Goal: Check status: Check status

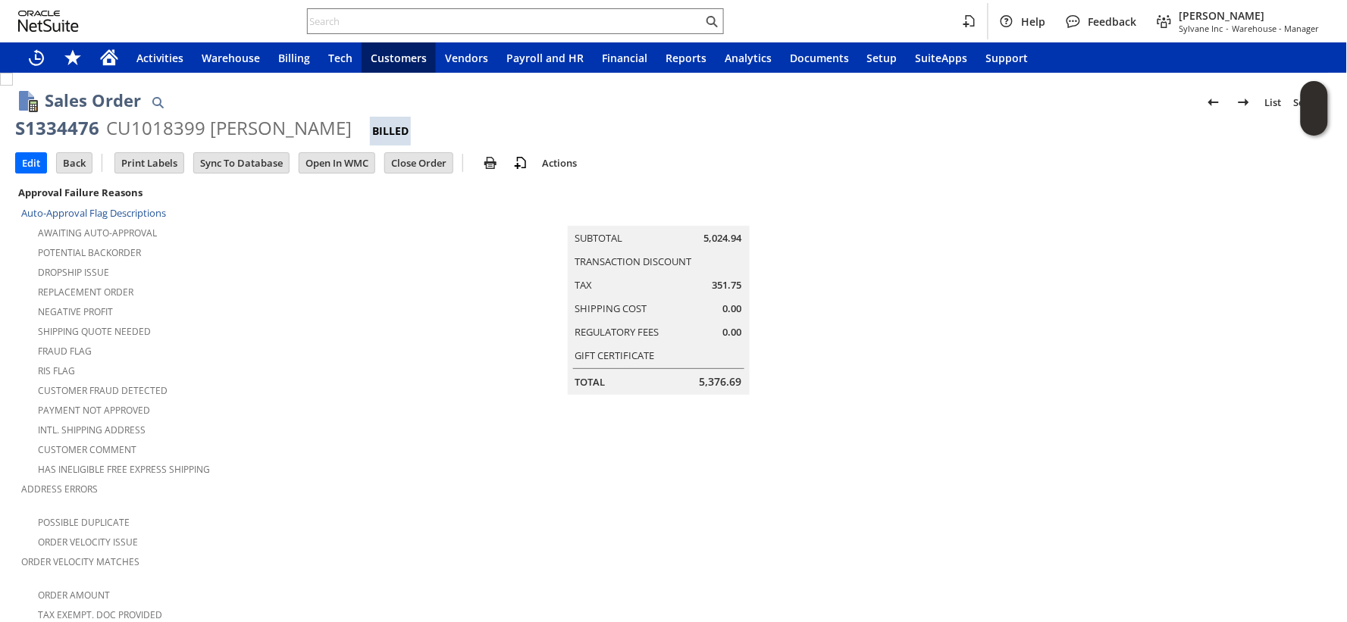
drag, startPoint x: 369, startPoint y: 393, endPoint x: 289, endPoint y: 296, distance: 125.5
click at [289, 301] on div "Negative Profit" at bounding box center [237, 310] width 433 height 18
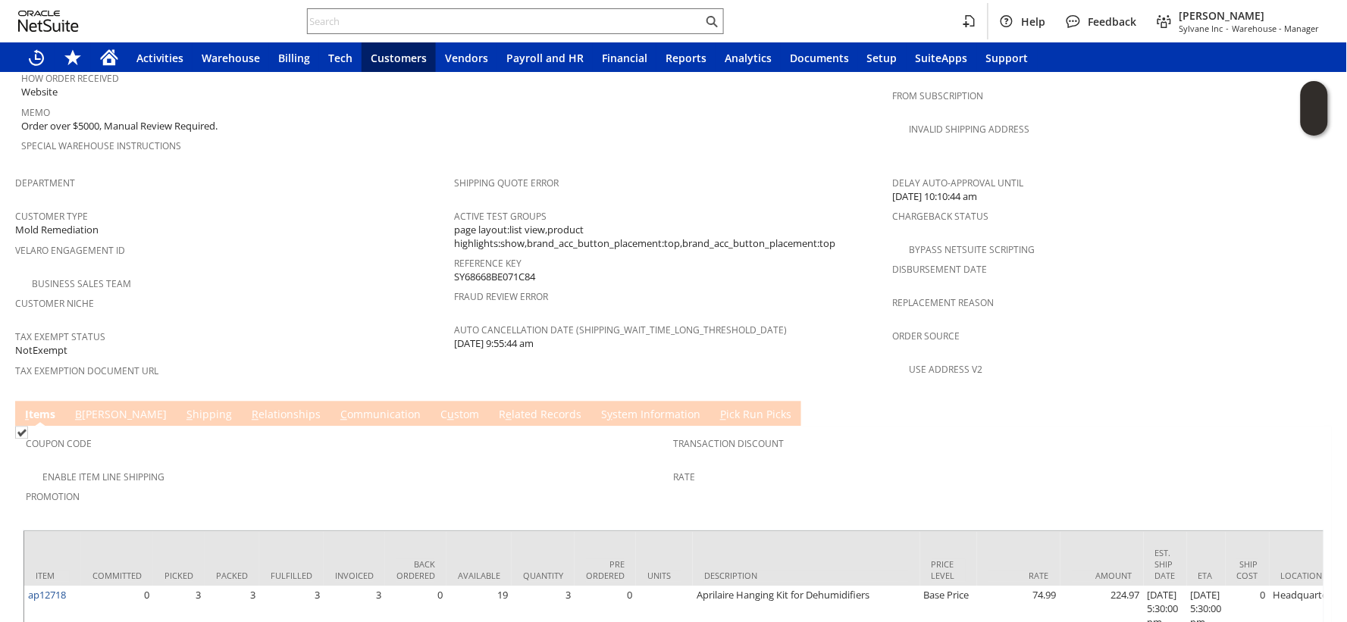
scroll to position [980, 0]
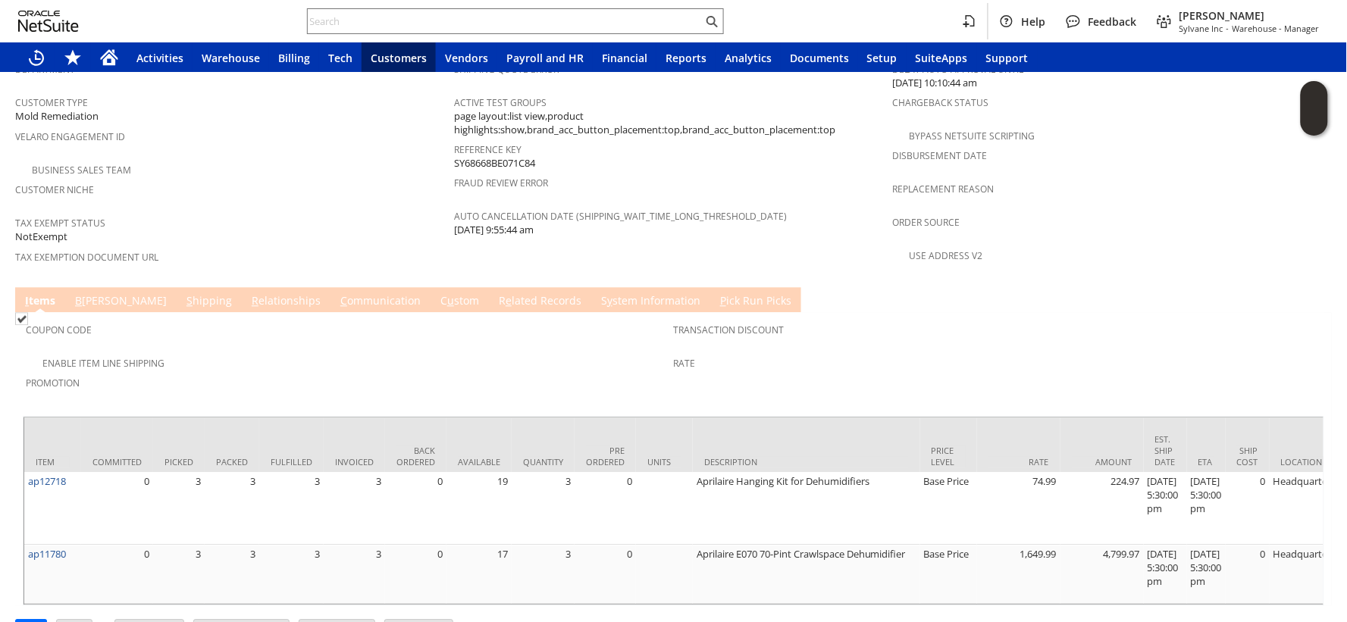
click at [276, 179] on div "Customer Niche" at bounding box center [230, 195] width 431 height 32
click at [282, 372] on span "Promotion" at bounding box center [346, 380] width 640 height 17
click at [495, 293] on link "R e lated Records" at bounding box center [540, 301] width 90 height 17
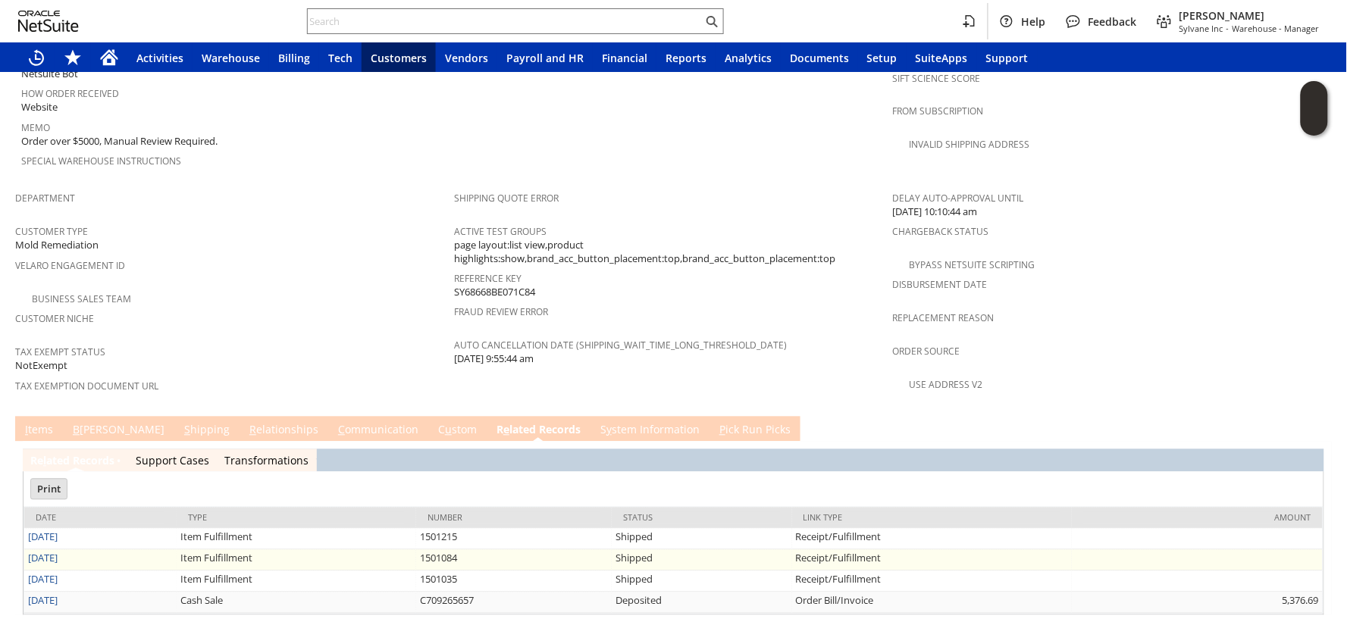
scroll to position [0, 0]
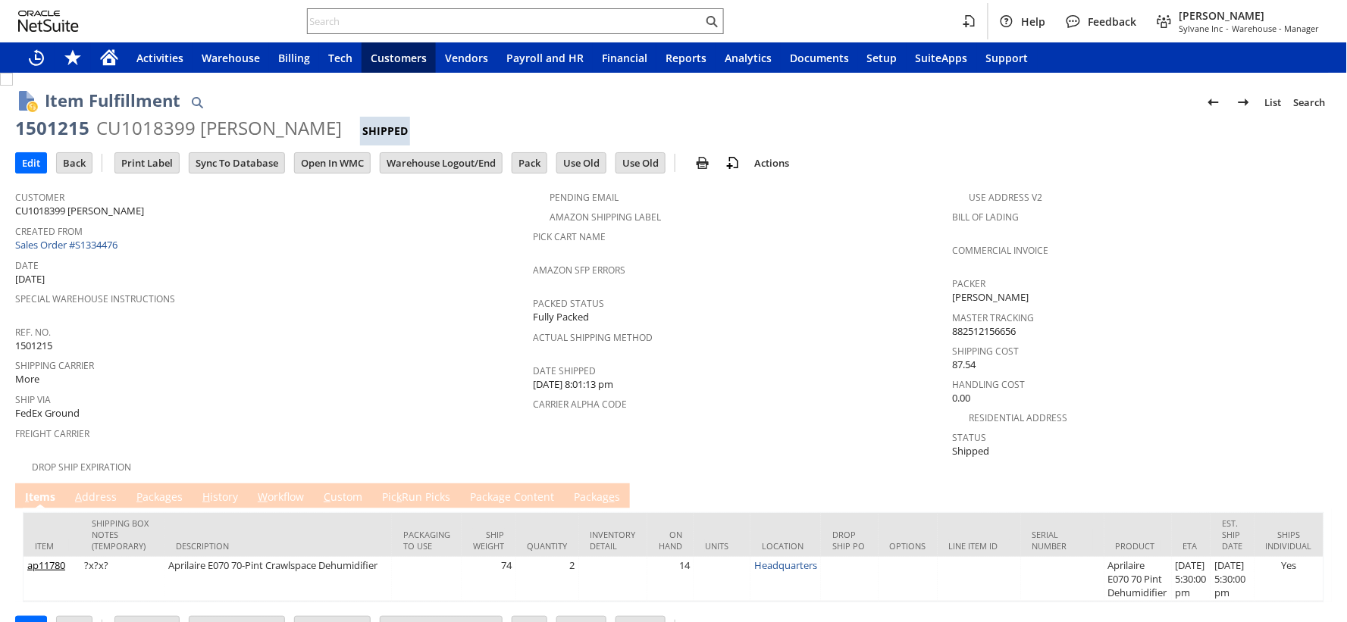
click at [165, 490] on link "P ackages" at bounding box center [160, 498] width 54 height 17
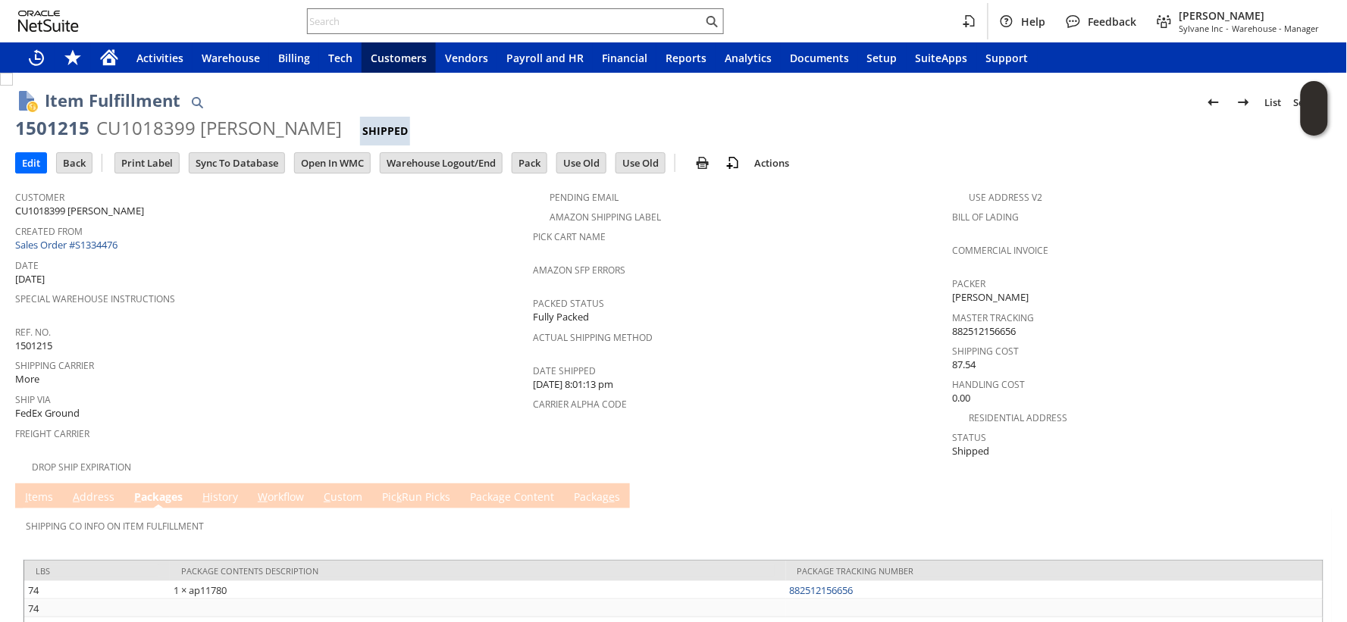
scroll to position [55, 0]
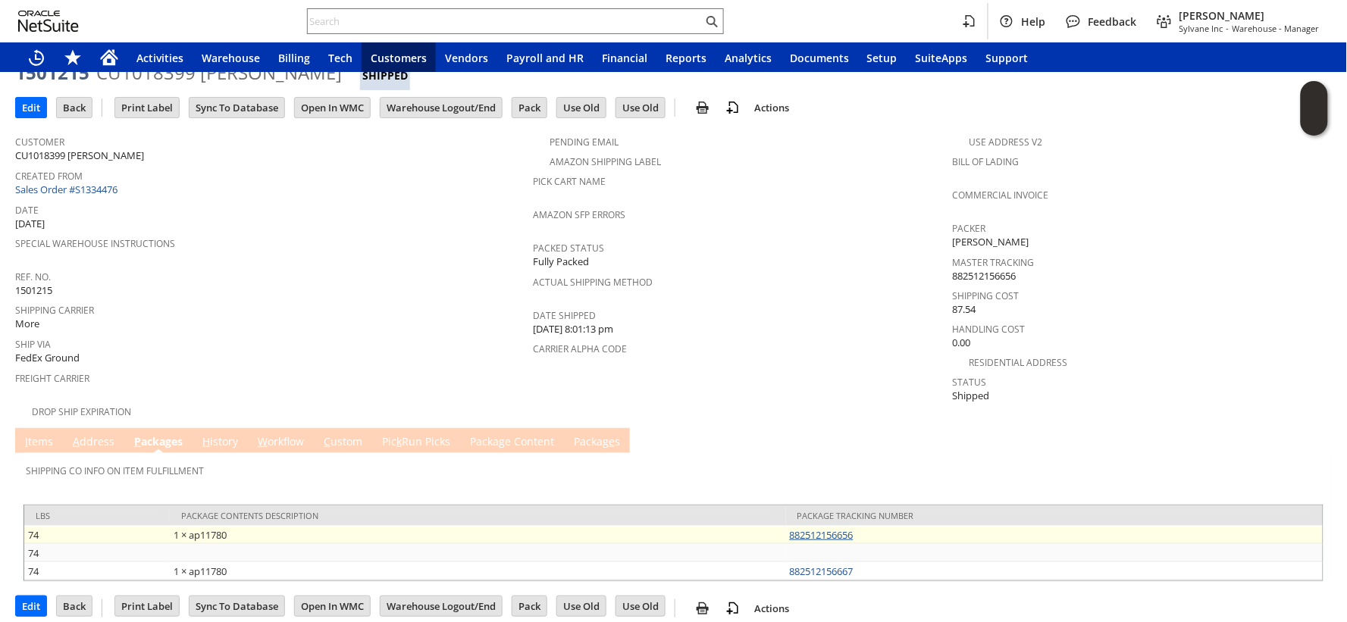
click at [797, 528] on link "882512156656" at bounding box center [822, 535] width 64 height 14
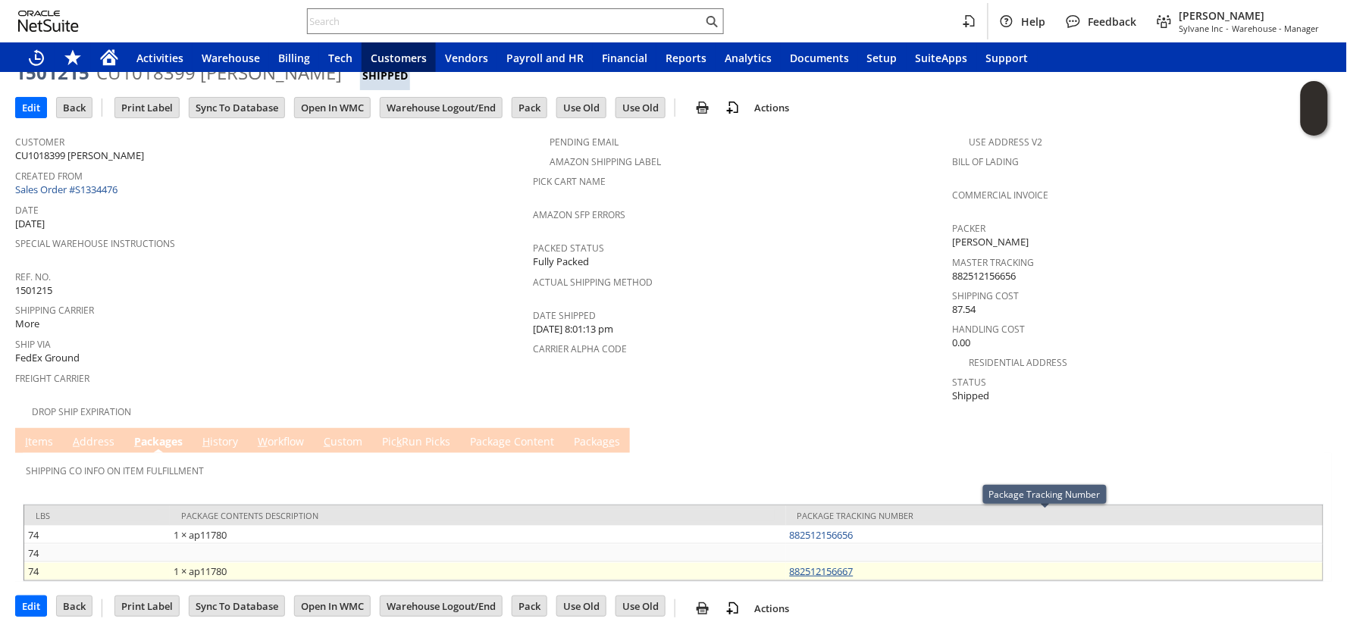
click at [821, 565] on link "882512156667" at bounding box center [822, 572] width 64 height 14
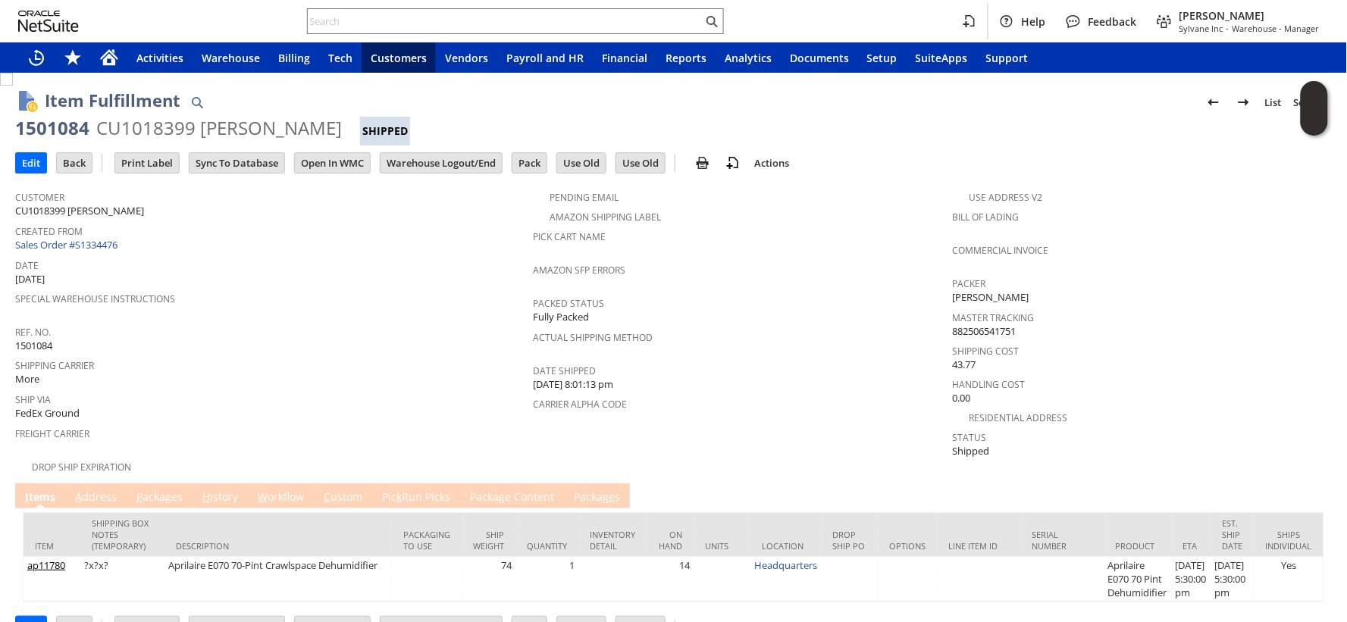
click at [142, 490] on link "P ackages" at bounding box center [160, 498] width 54 height 17
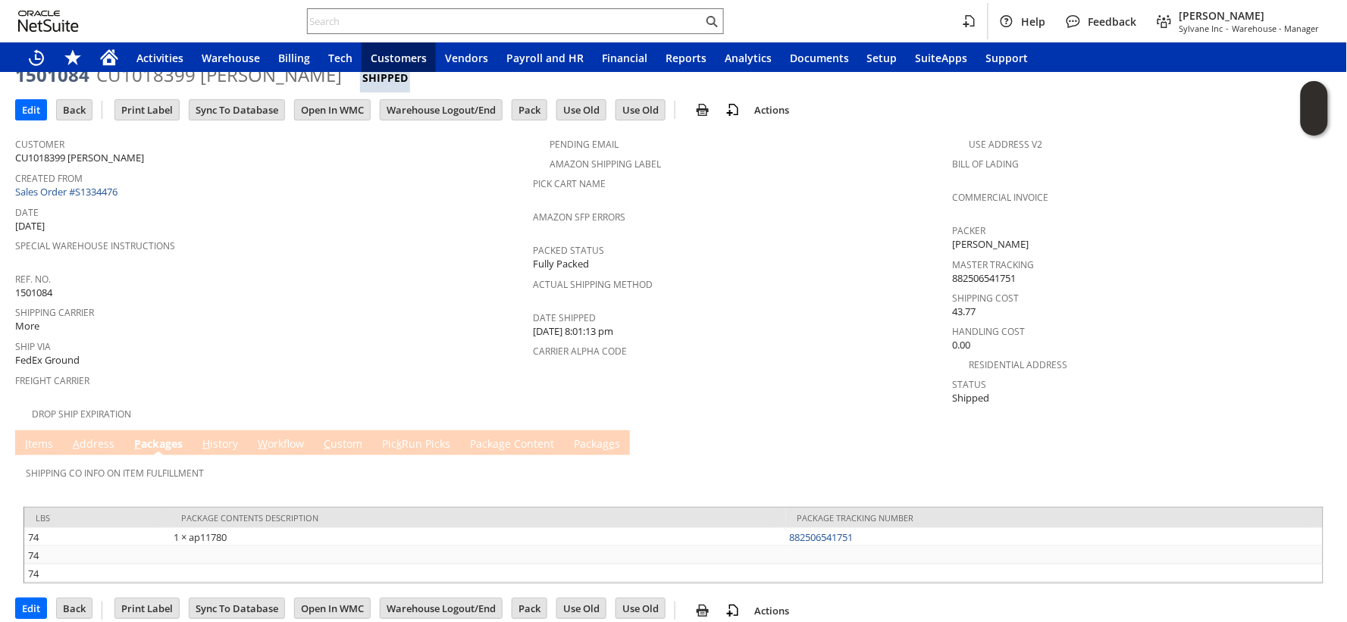
scroll to position [55, 0]
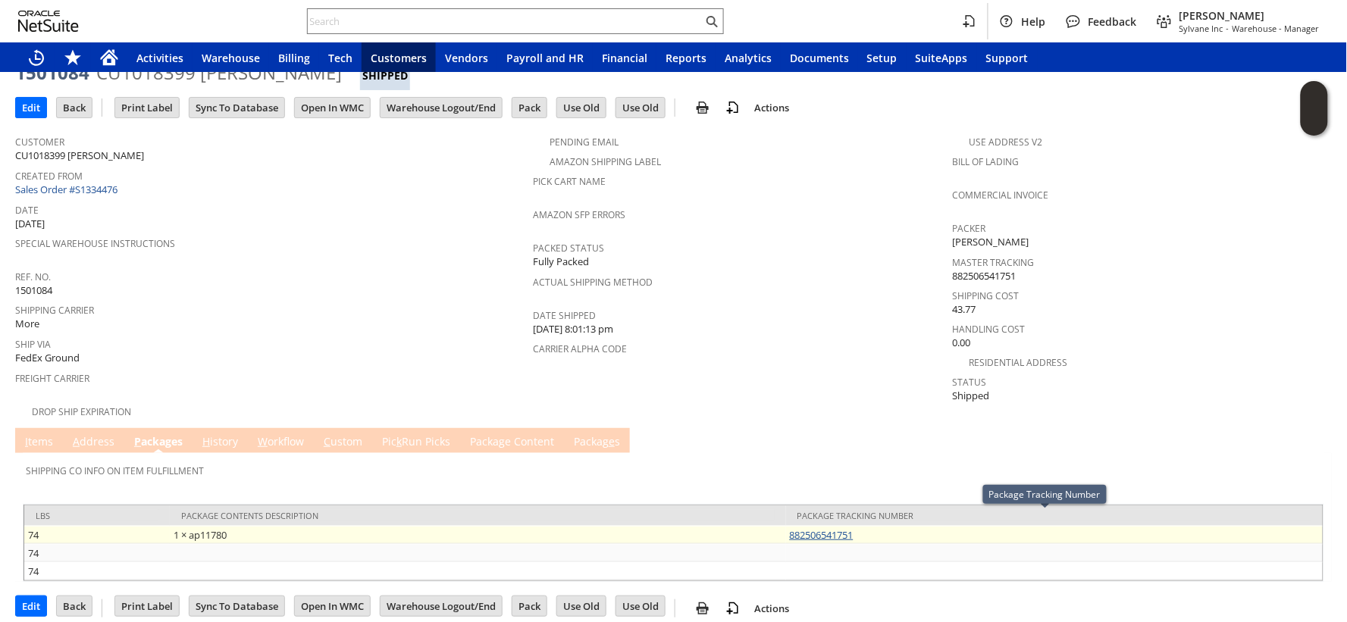
click at [800, 528] on link "882506541751" at bounding box center [822, 535] width 64 height 14
